Goal: Task Accomplishment & Management: Complete application form

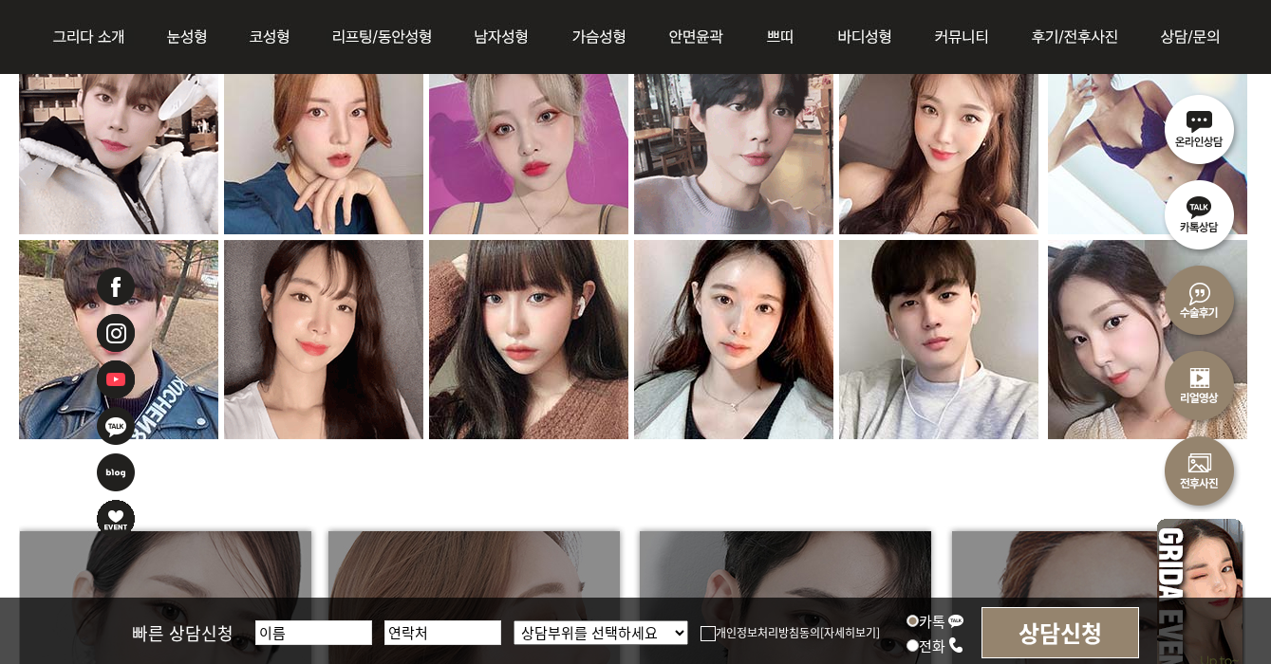
scroll to position [2323, 0]
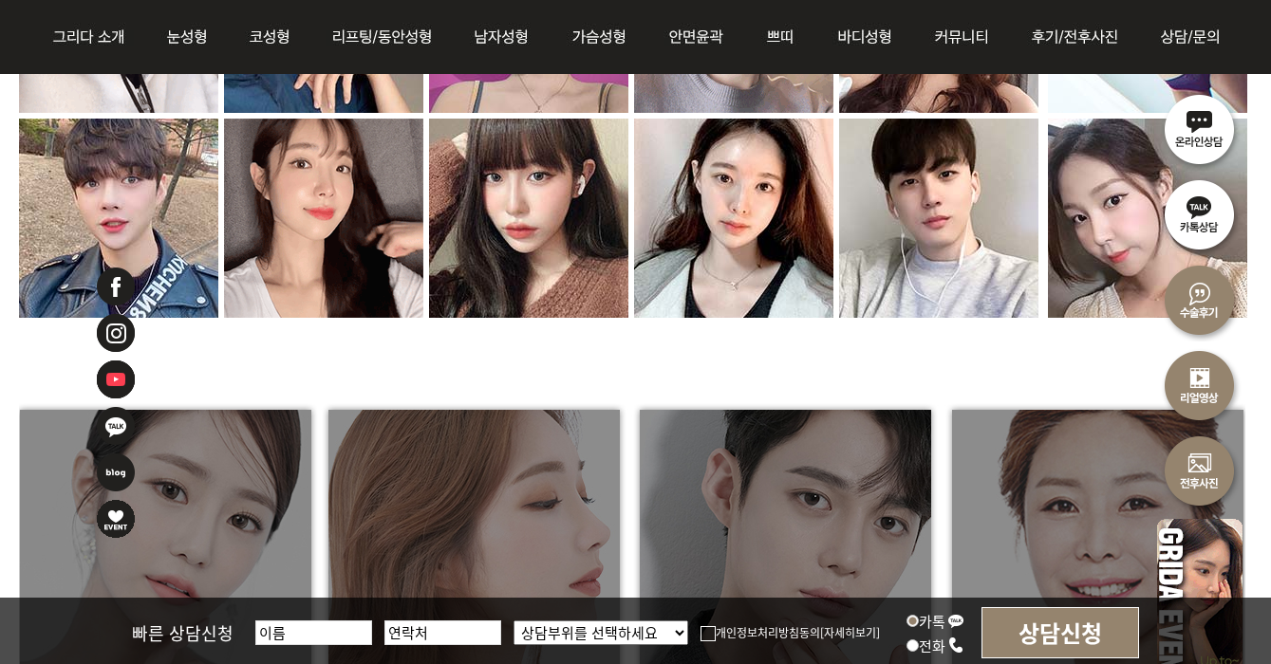
click at [1215, 124] on img at bounding box center [1199, 127] width 85 height 85
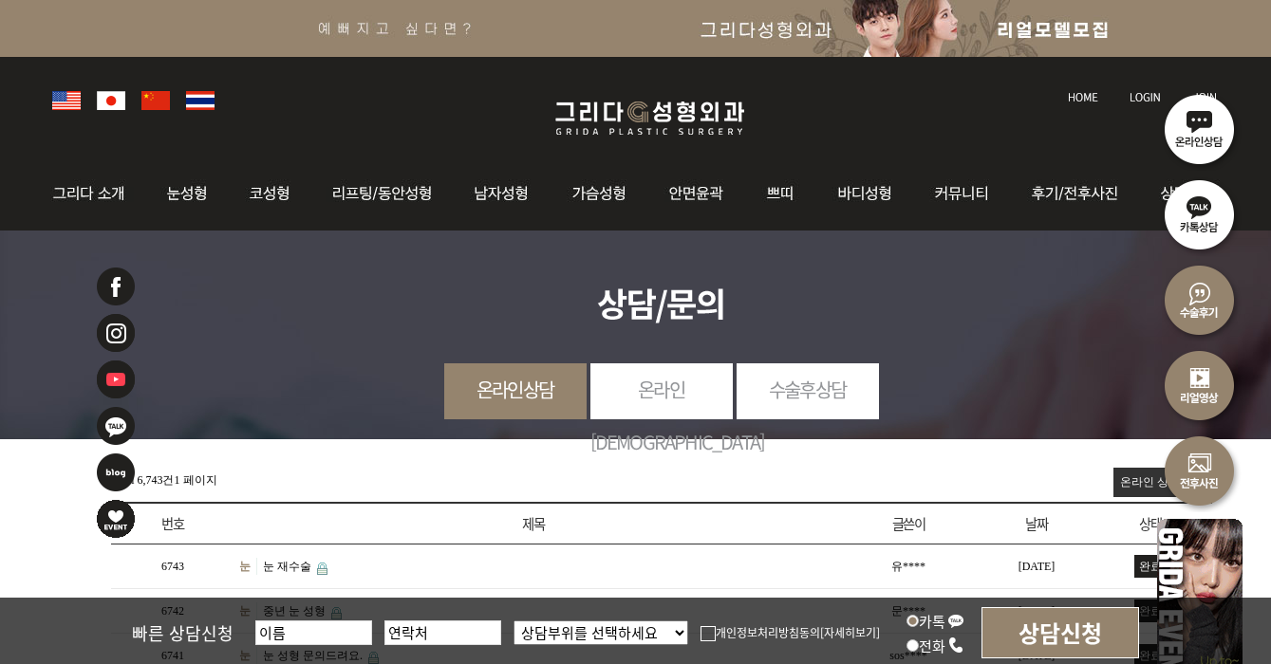
click at [702, 137] on img at bounding box center [649, 118] width 227 height 45
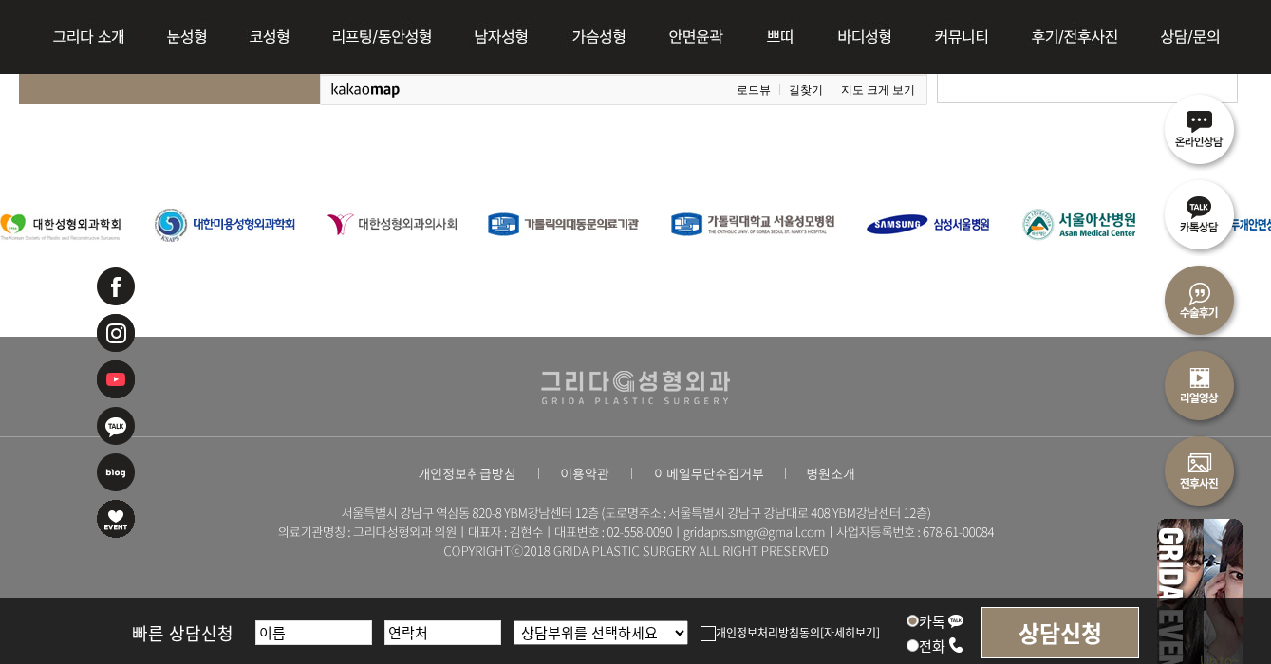
scroll to position [4269, 0]
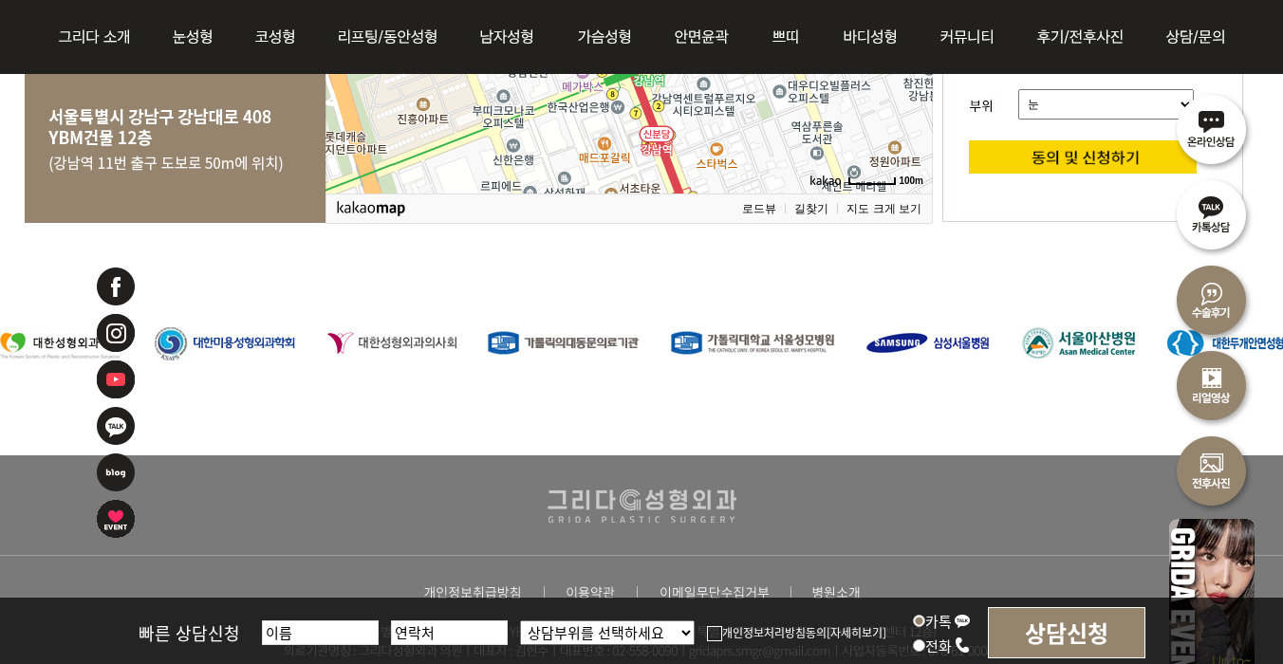
scroll to position [3730, 0]
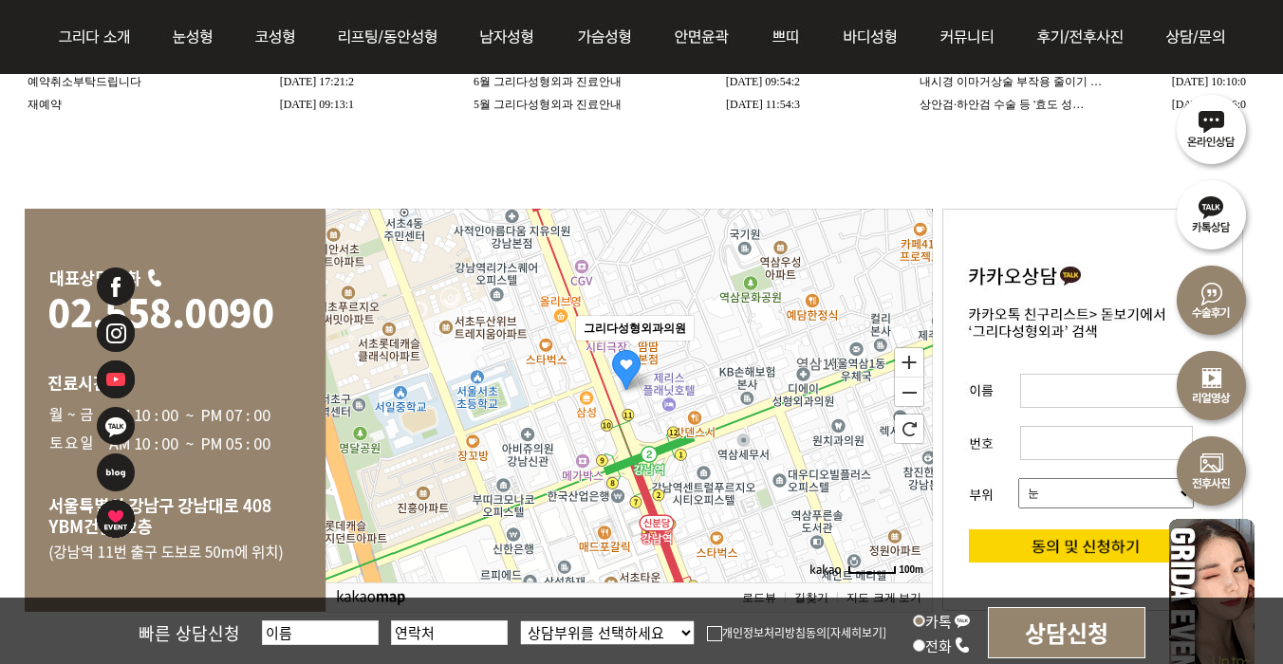
click at [112, 418] on img at bounding box center [116, 426] width 42 height 42
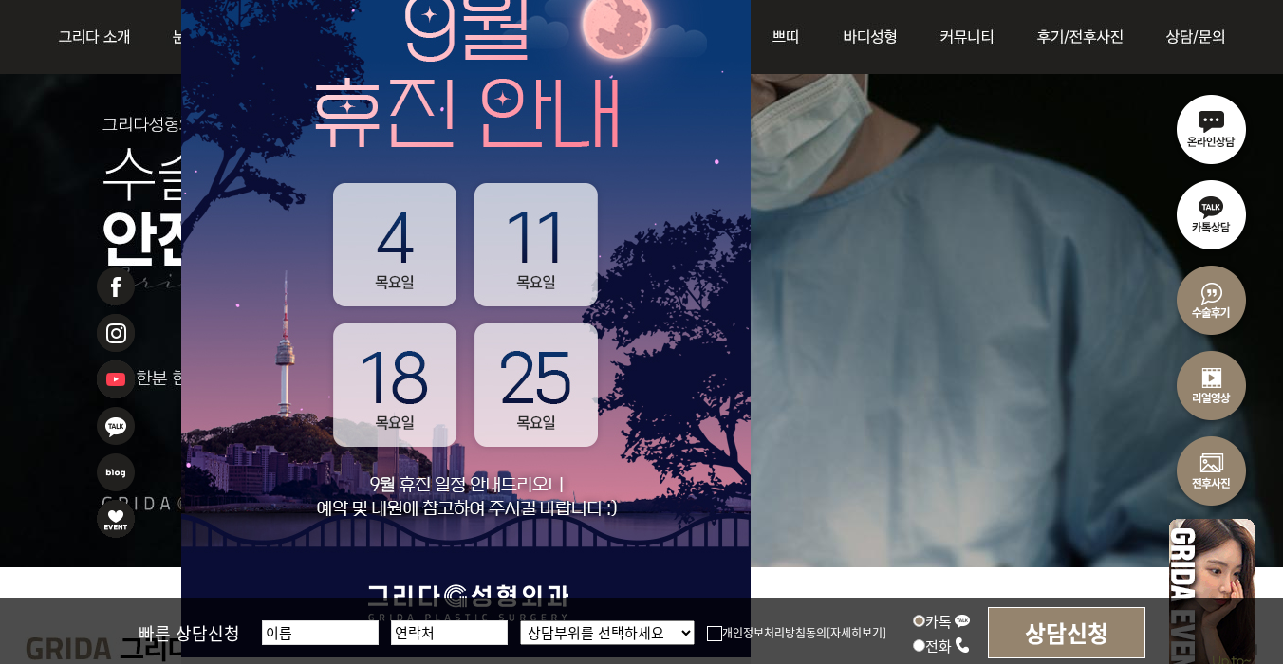
scroll to position [653, 0]
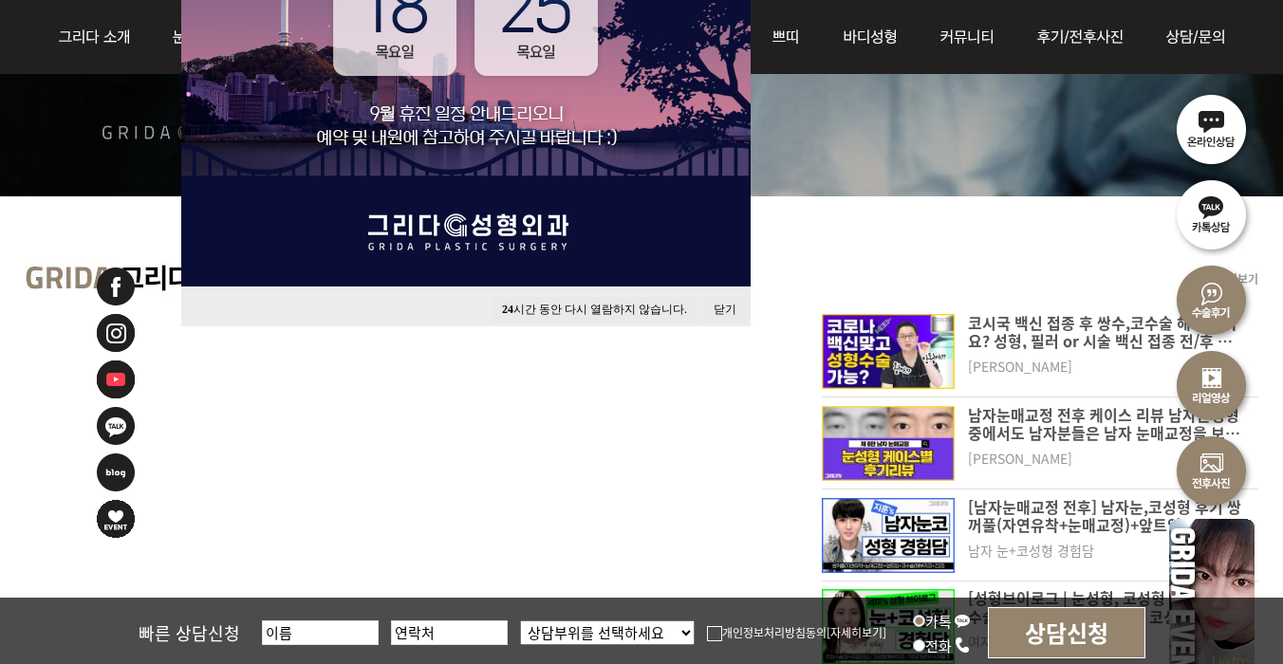
click at [640, 307] on button "24 시간 동안 다시 열람하지 않습니다." at bounding box center [595, 310] width 204 height 26
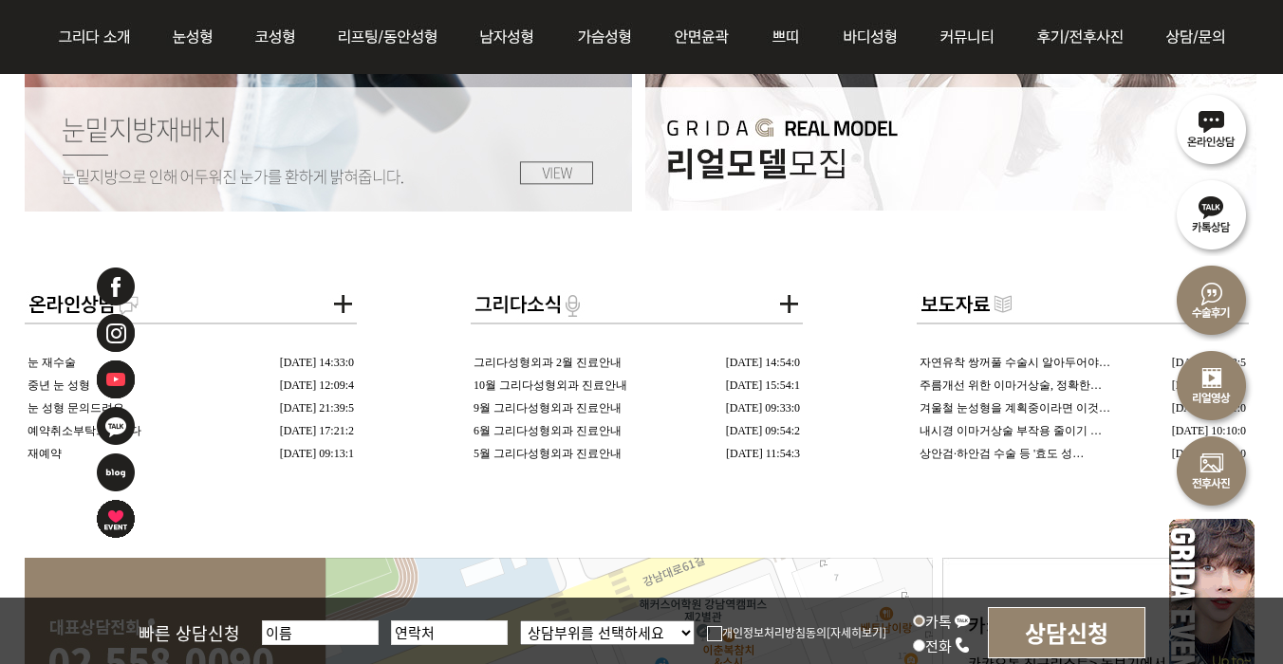
scroll to position [3125, 0]
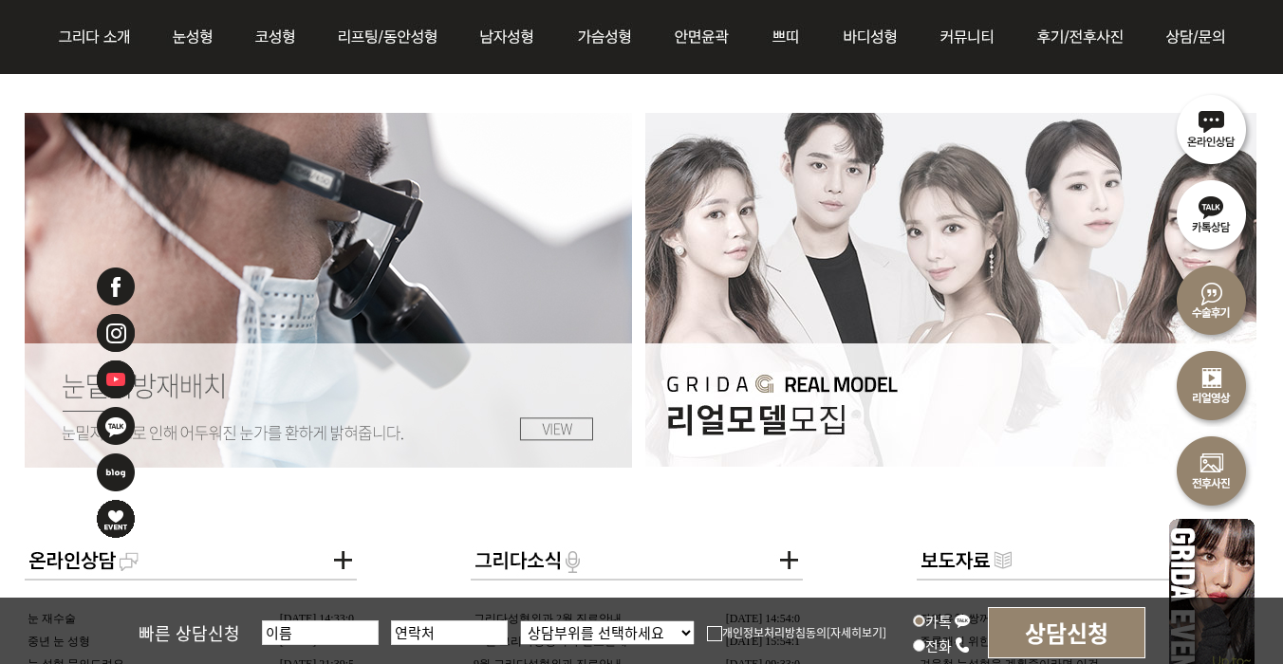
click at [809, 369] on img at bounding box center [950, 290] width 611 height 354
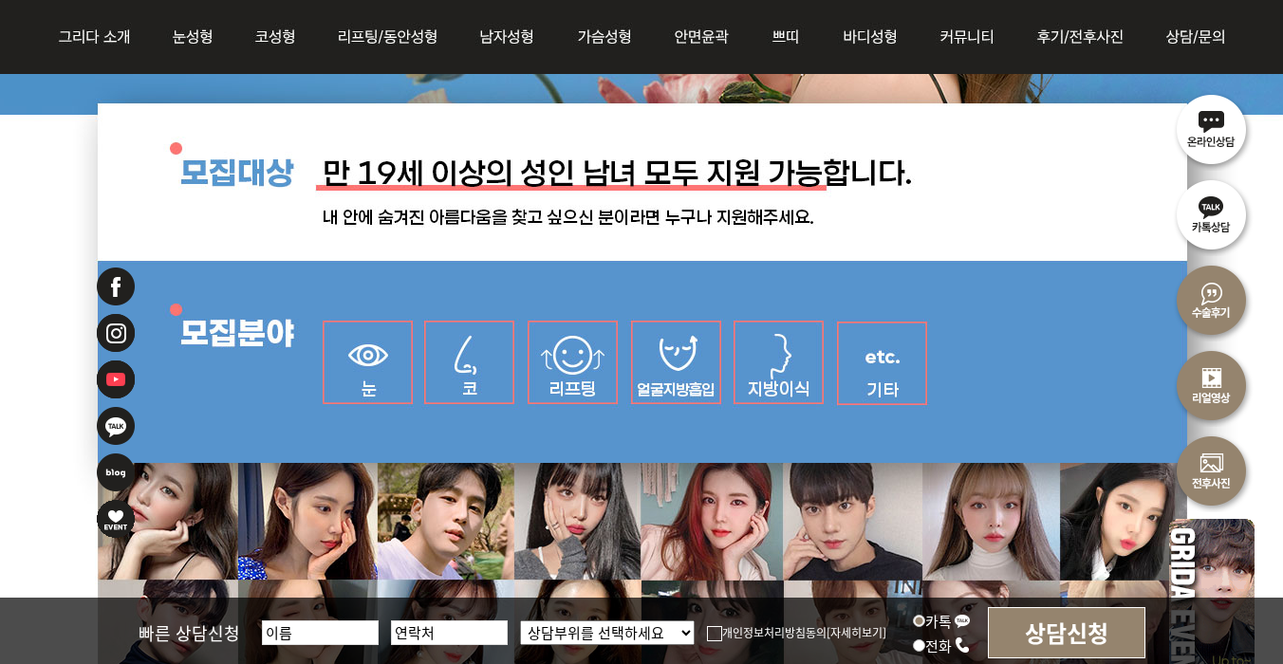
scroll to position [773, 0]
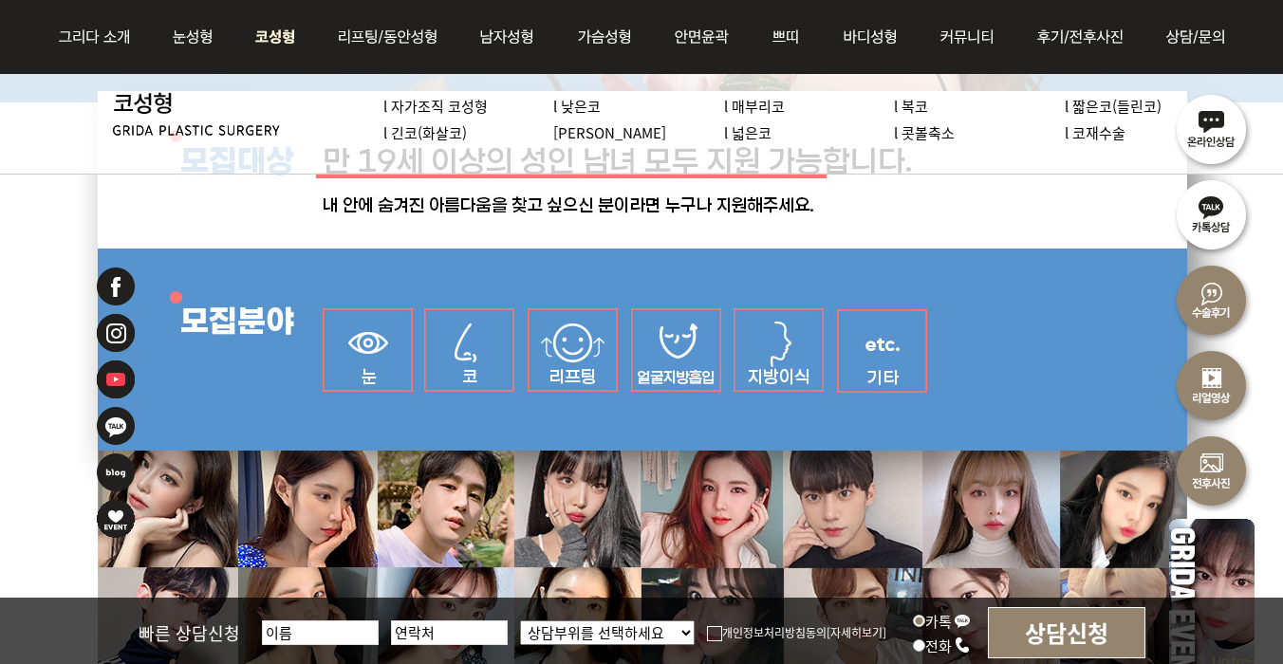
click at [291, 19] on img at bounding box center [275, 37] width 81 height 74
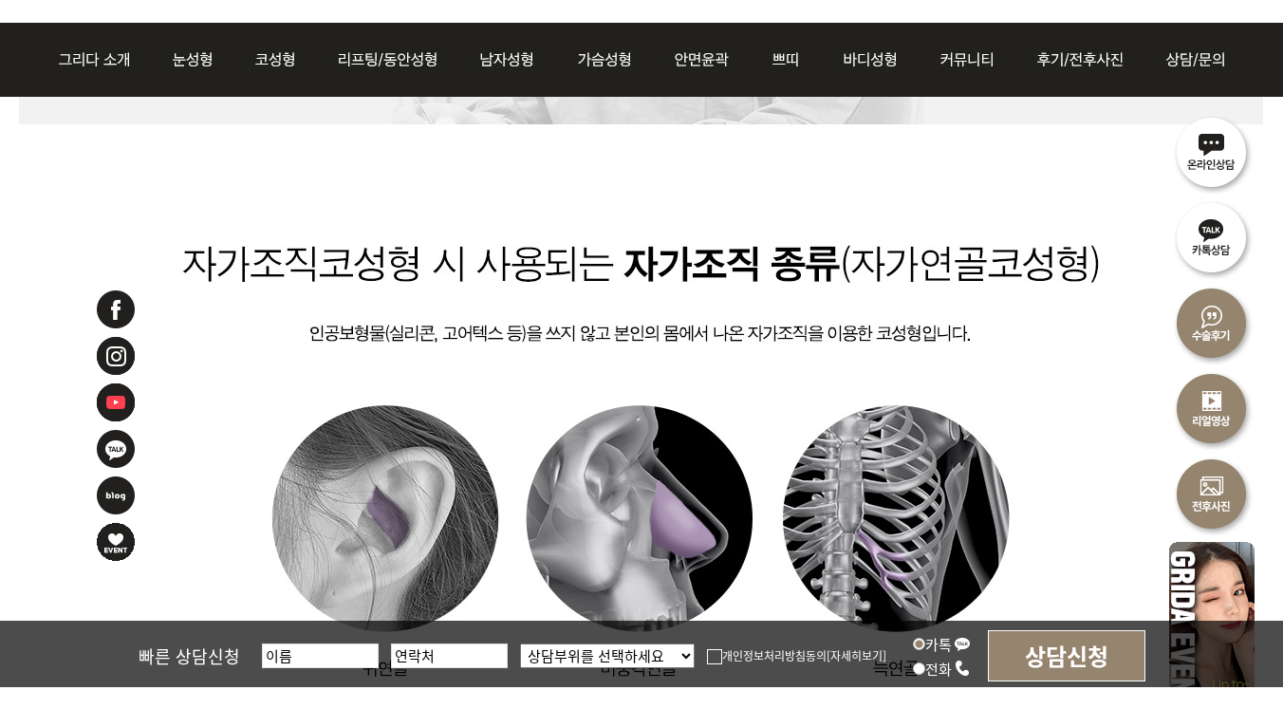
scroll to position [5562, 0]
